Goal: Transaction & Acquisition: Purchase product/service

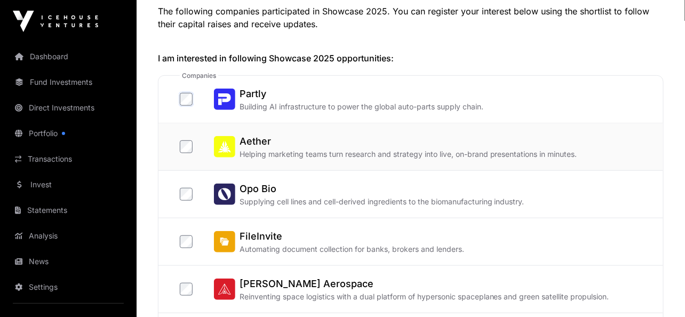
scroll to position [145, 0]
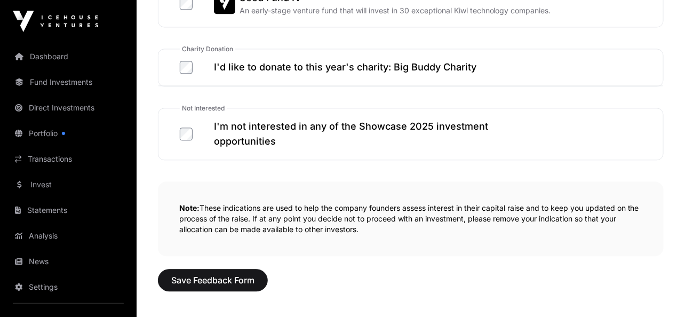
scroll to position [702, 0]
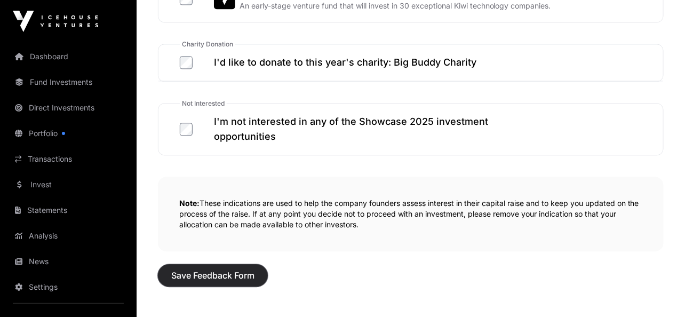
click at [219, 273] on span "Save Feedback Form" at bounding box center [212, 275] width 83 height 13
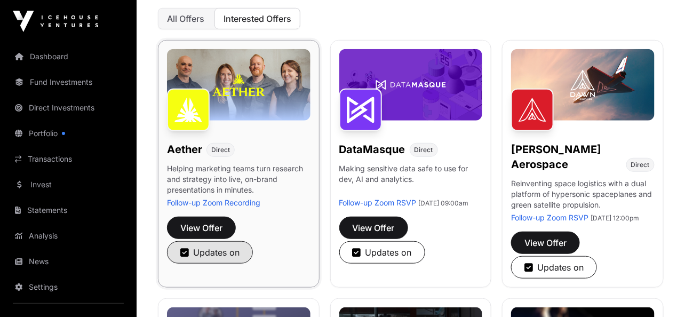
scroll to position [177, 0]
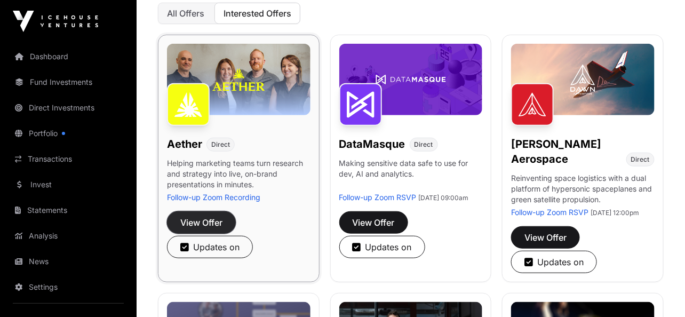
click at [196, 218] on span "View Offer" at bounding box center [201, 222] width 42 height 13
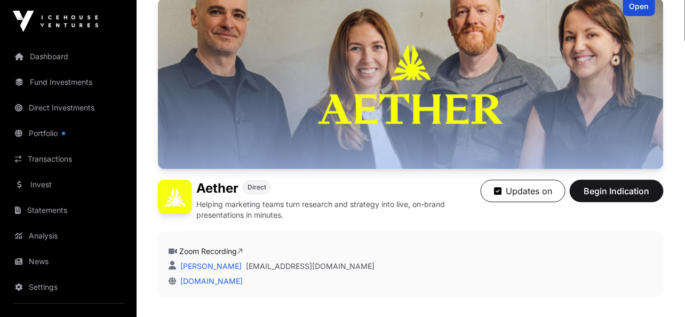
scroll to position [60, 0]
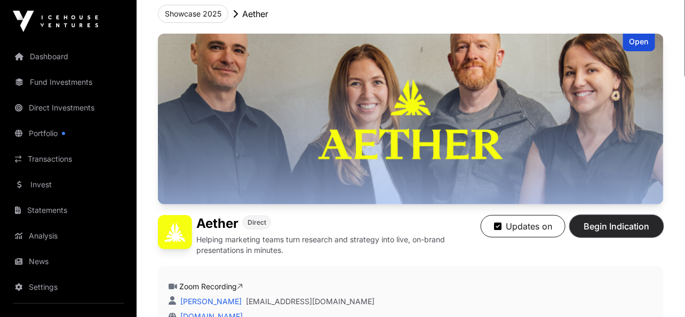
click at [606, 227] on span "Begin Indication" at bounding box center [616, 226] width 67 height 13
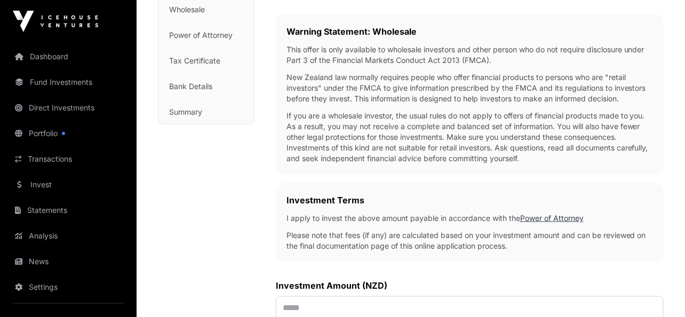
scroll to position [281, 0]
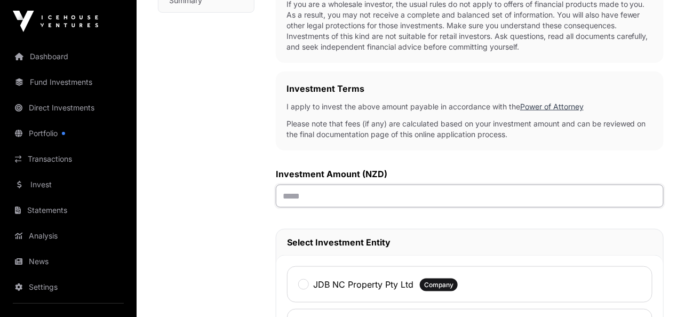
click at [307, 195] on input "text" at bounding box center [470, 196] width 388 height 23
type input "*******"
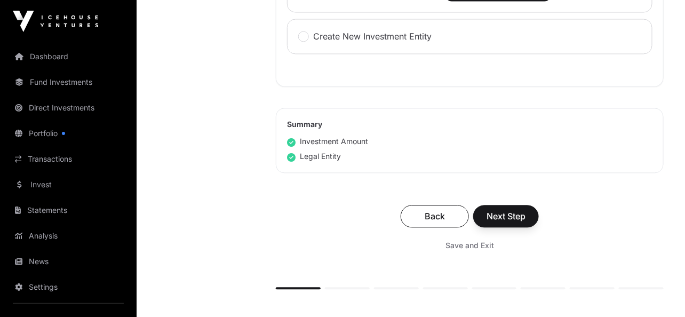
scroll to position [628, 0]
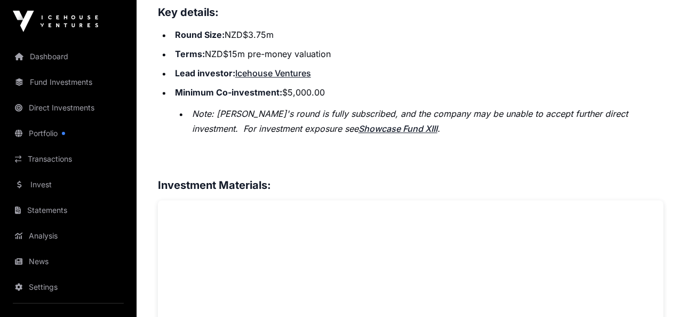
scroll to position [60, 0]
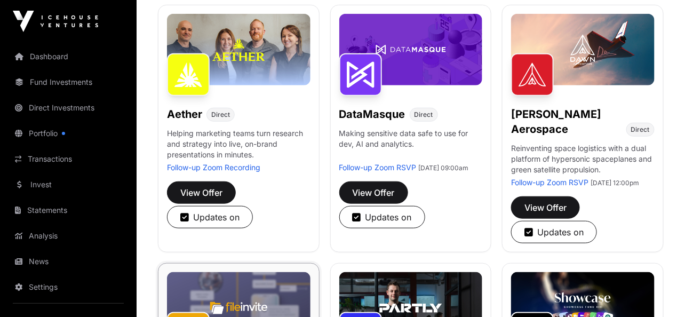
scroll to position [123, 0]
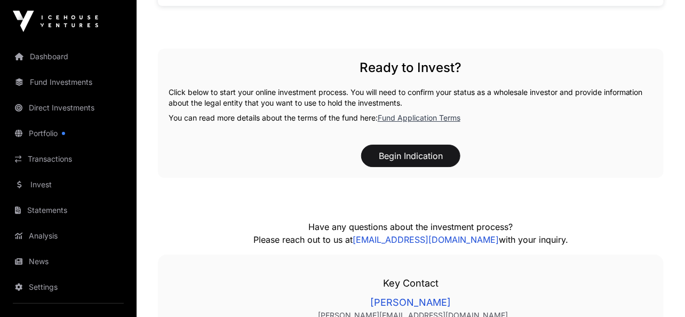
scroll to position [1030, 0]
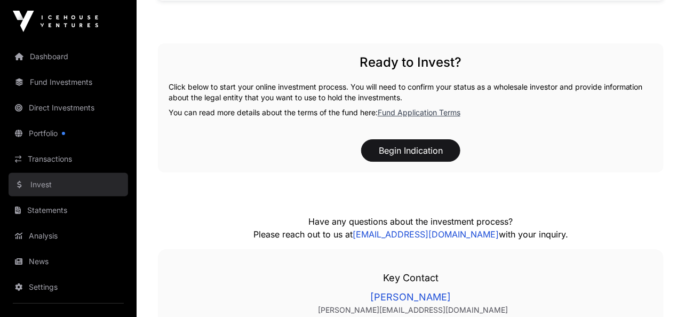
click at [62, 191] on link "Invest" at bounding box center [69, 184] width 120 height 23
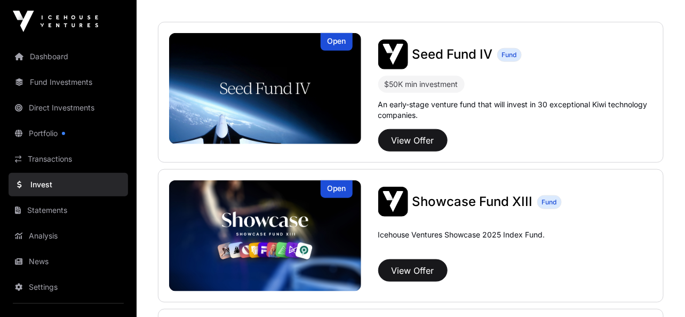
scroll to position [254, 0]
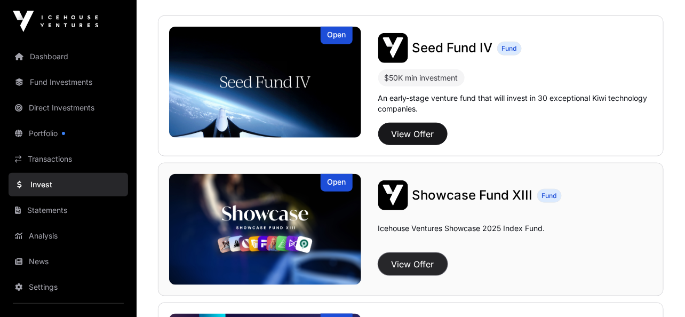
click at [415, 267] on button "View Offer" at bounding box center [412, 264] width 69 height 22
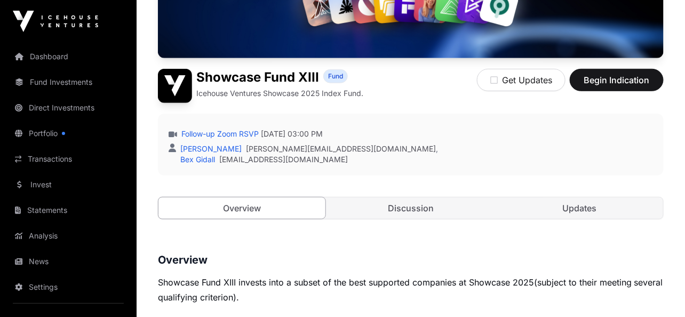
scroll to position [239, 0]
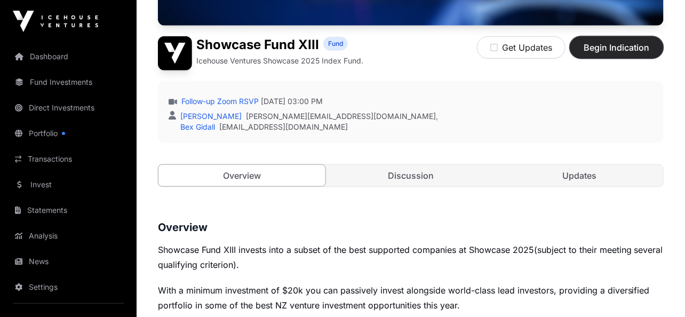
click at [598, 49] on span "Begin Indication" at bounding box center [616, 47] width 67 height 13
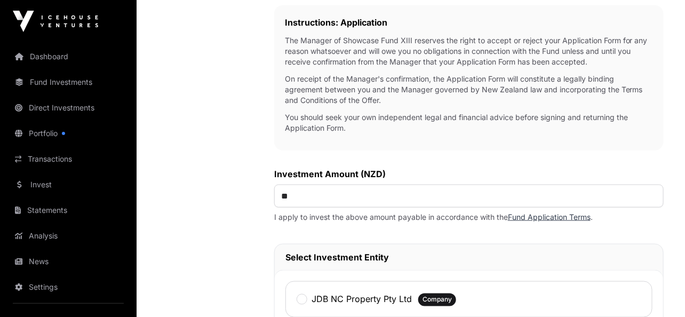
scroll to position [365, 0]
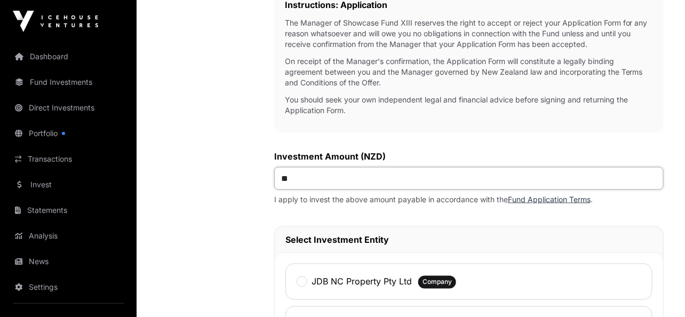
click at [304, 180] on input "**" at bounding box center [469, 178] width 390 height 23
type input "*******"
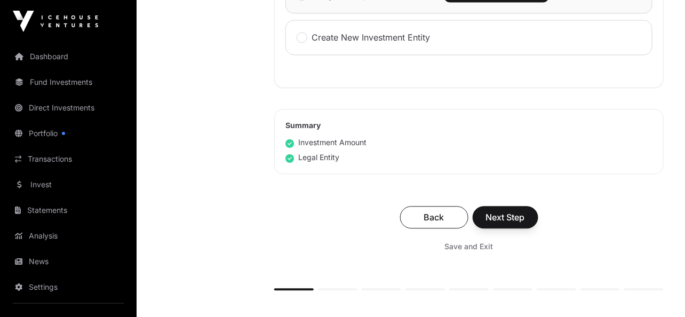
scroll to position [697, 0]
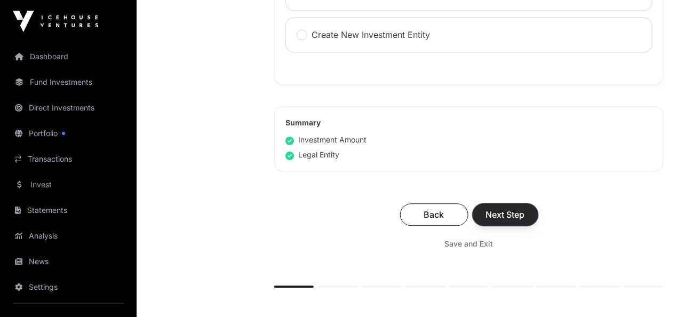
click at [505, 207] on button "Next Step" at bounding box center [506, 214] width 66 height 22
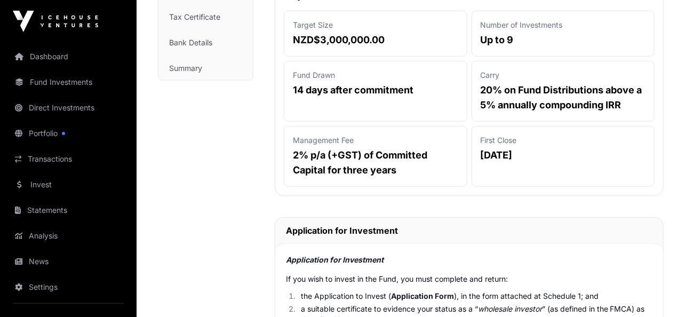
scroll to position [254, 0]
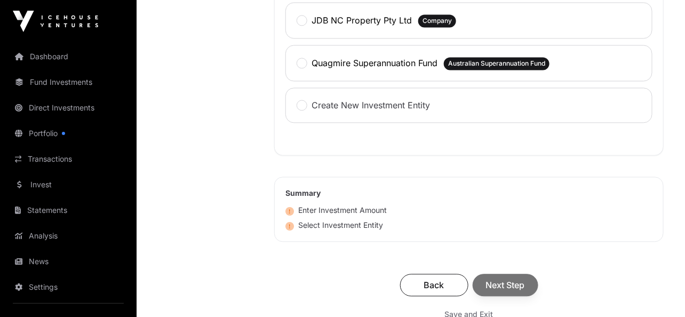
scroll to position [363, 0]
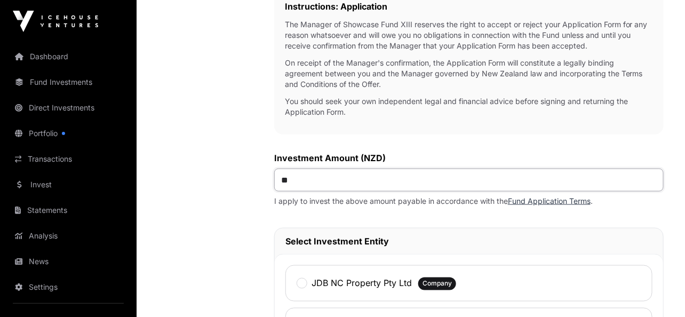
click at [314, 181] on input "**" at bounding box center [469, 180] width 390 height 23
type input "**"
